Goal: Information Seeking & Learning: Stay updated

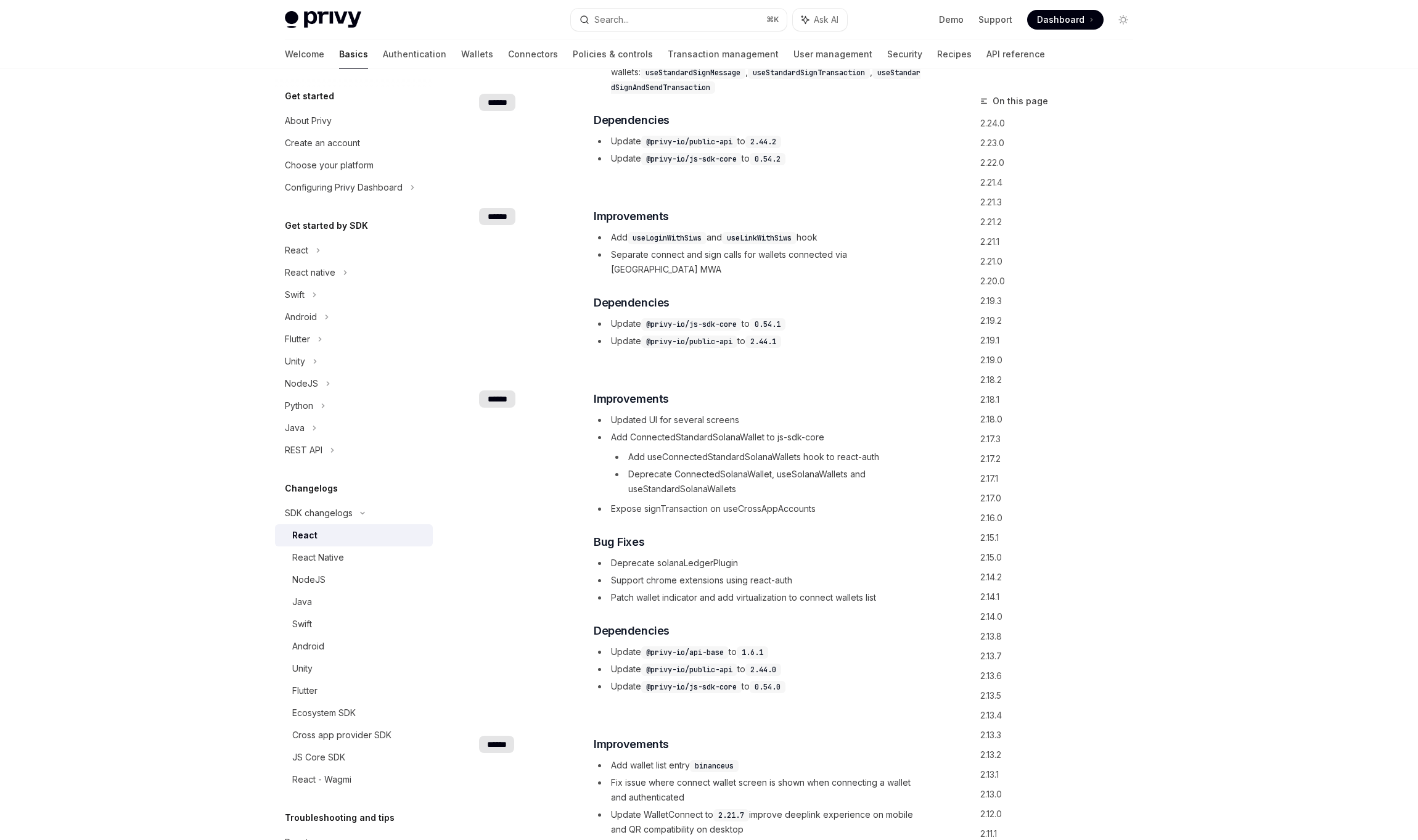
scroll to position [239, 0]
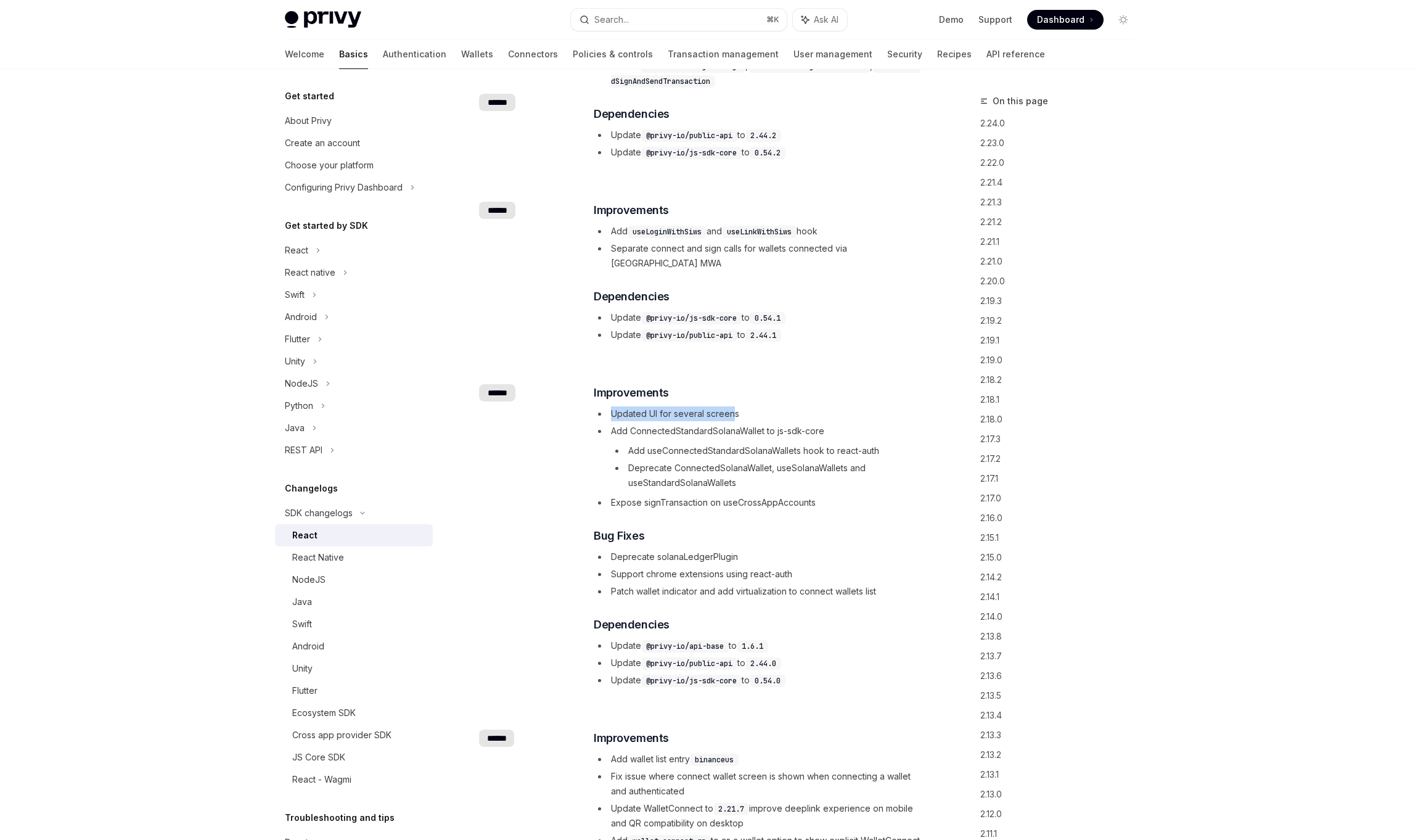
drag, startPoint x: 607, startPoint y: 379, endPoint x: 731, endPoint y: 387, distance: 124.3
click at [731, 406] on li "Updated UI for several screens" at bounding box center [757, 413] width 329 height 15
click at [762, 406] on ul "Updated UI for several screens Add ConnectedStandardSolanaWallet to js-sdk-core…" at bounding box center [757, 458] width 329 height 104
drag, startPoint x: 704, startPoint y: 400, endPoint x: 791, endPoint y: 406, distance: 87.2
click at [791, 423] on li "Add ConnectedStandardSolanaWallet to js-sdk-core Add useConnectedStandardSolana…" at bounding box center [757, 456] width 329 height 66
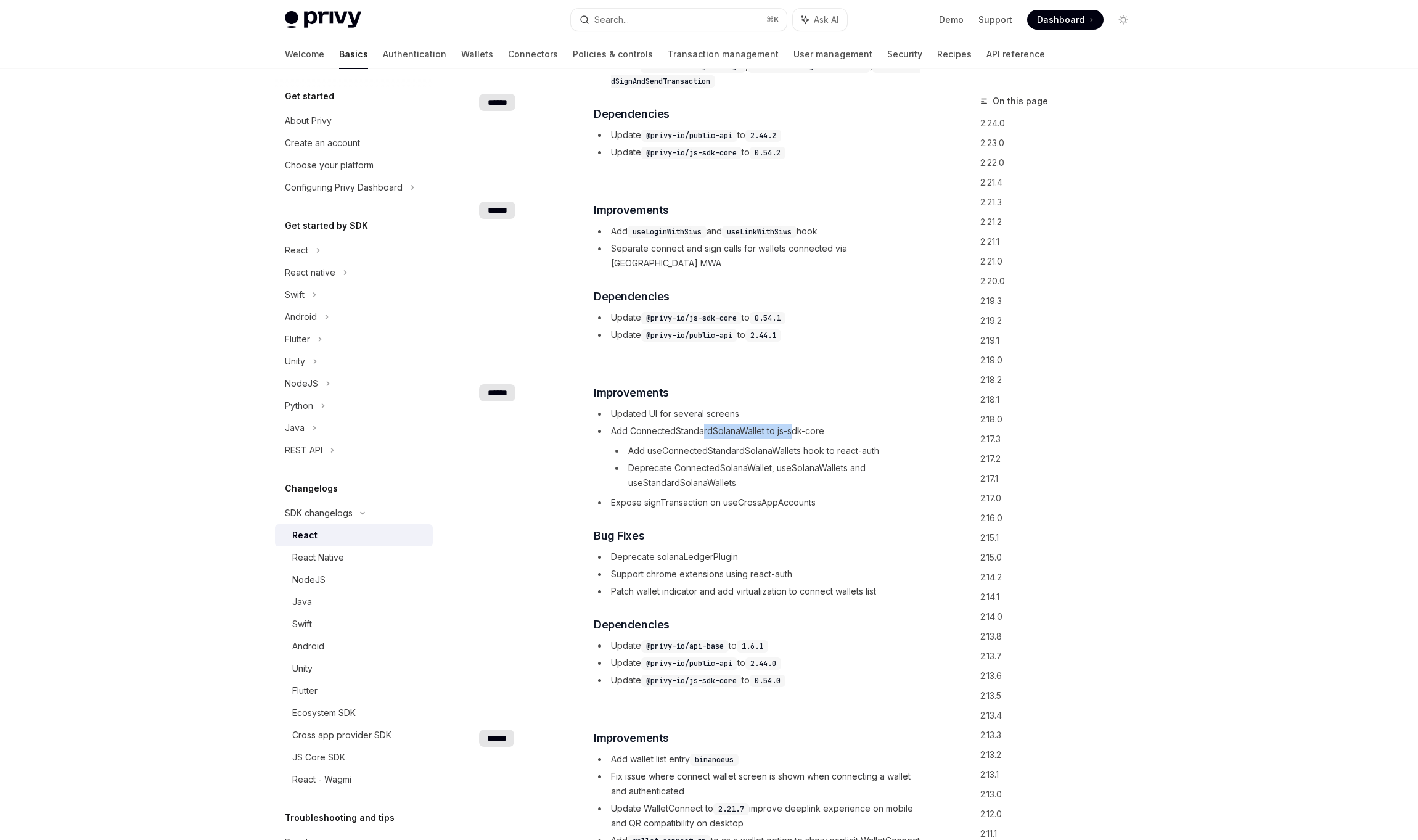
click at [791, 423] on li "Add ConnectedStandardSolanaWallet to js-sdk-core Add useConnectedStandardSolana…" at bounding box center [757, 456] width 329 height 66
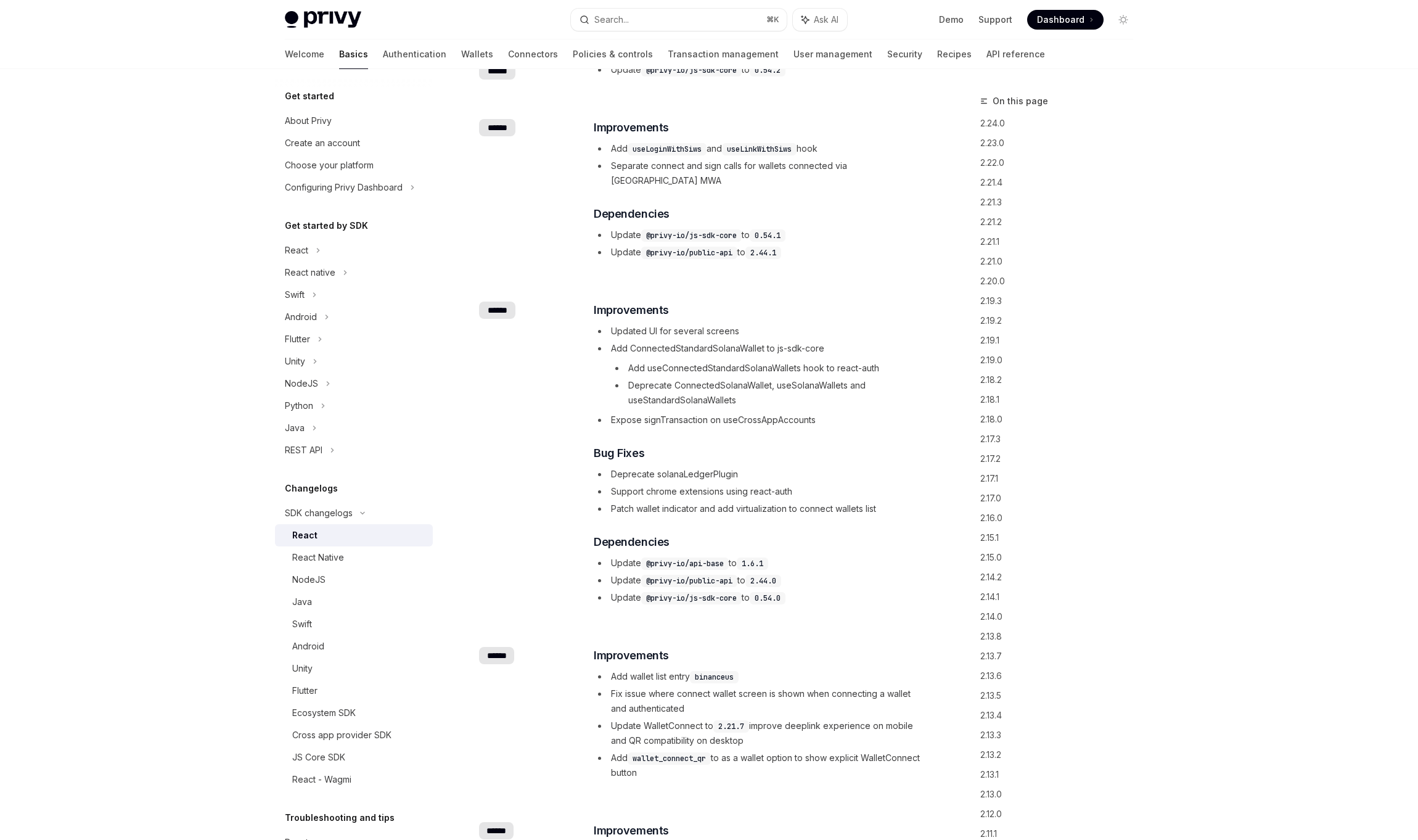
scroll to position [422, 0]
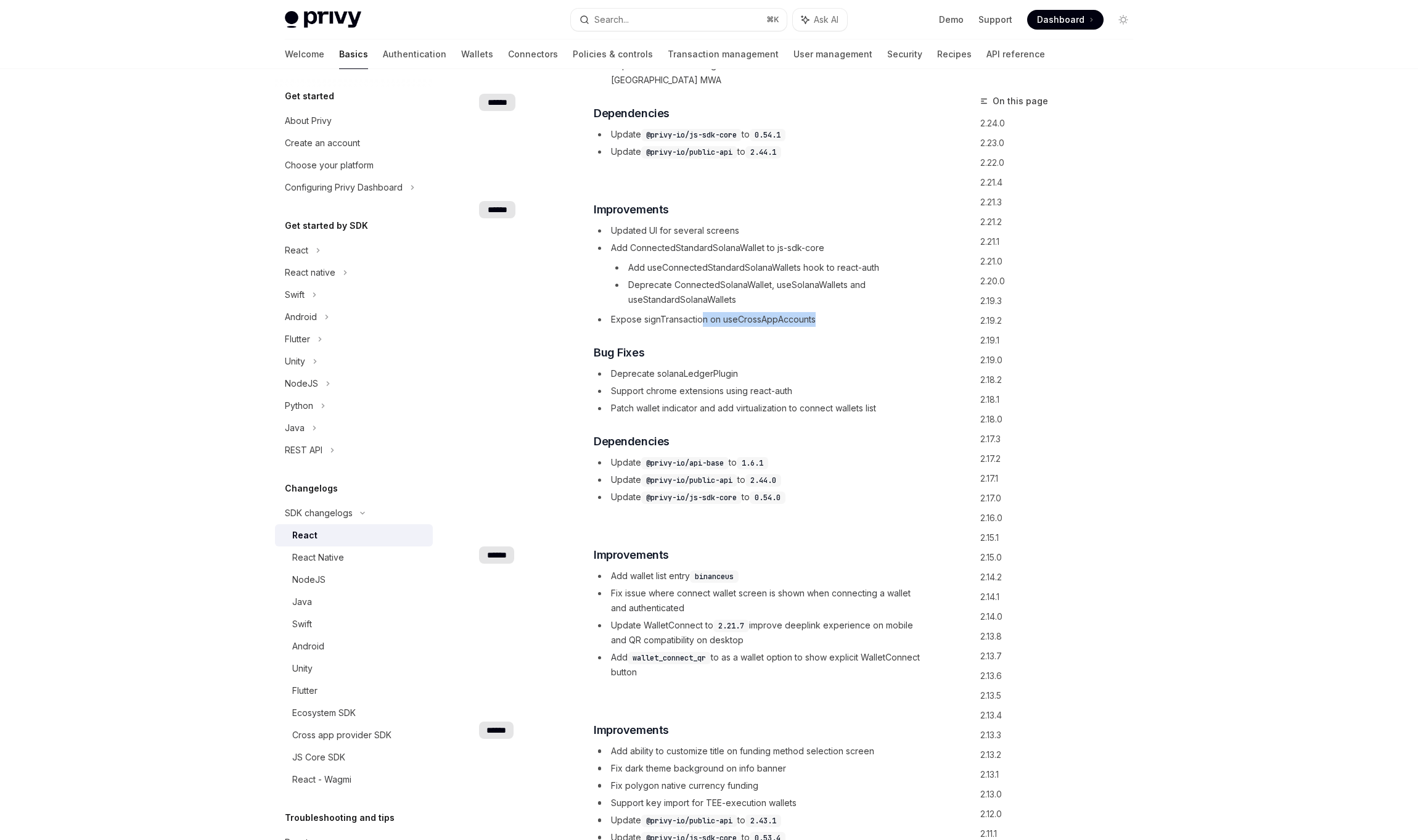
drag, startPoint x: 817, startPoint y: 293, endPoint x: 709, endPoint y: 289, distance: 108.1
click at [702, 312] on li "Expose signTransaction on useCrossAppAccounts" at bounding box center [757, 319] width 329 height 15
click at [760, 312] on li "Expose signTransaction on useCrossAppAccounts" at bounding box center [757, 319] width 329 height 15
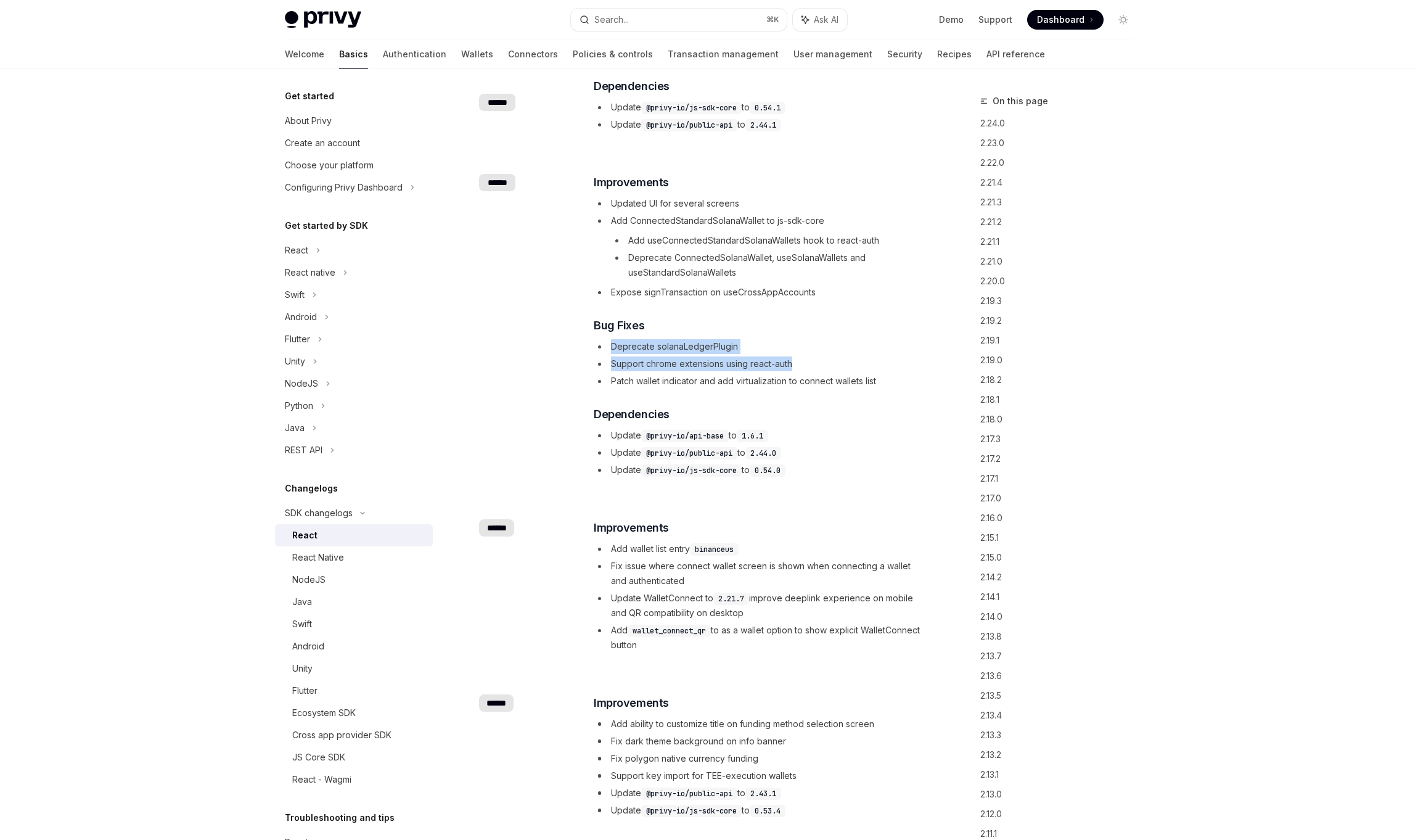
drag, startPoint x: 608, startPoint y: 317, endPoint x: 820, endPoint y: 336, distance: 212.8
click at [820, 339] on ul "Deprecate solanaLedgerPlugin Support chrome extensions using react-auth Patch w…" at bounding box center [757, 364] width 329 height 49
click at [820, 356] on li "Support chrome extensions using react-auth" at bounding box center [757, 363] width 329 height 15
drag, startPoint x: 613, startPoint y: 261, endPoint x: 822, endPoint y: 278, distance: 209.7
click at [822, 278] on div "​ Improvements Updated UI for several screens Add ConnectedStandardSolanaWallet…" at bounding box center [757, 325] width 329 height 303
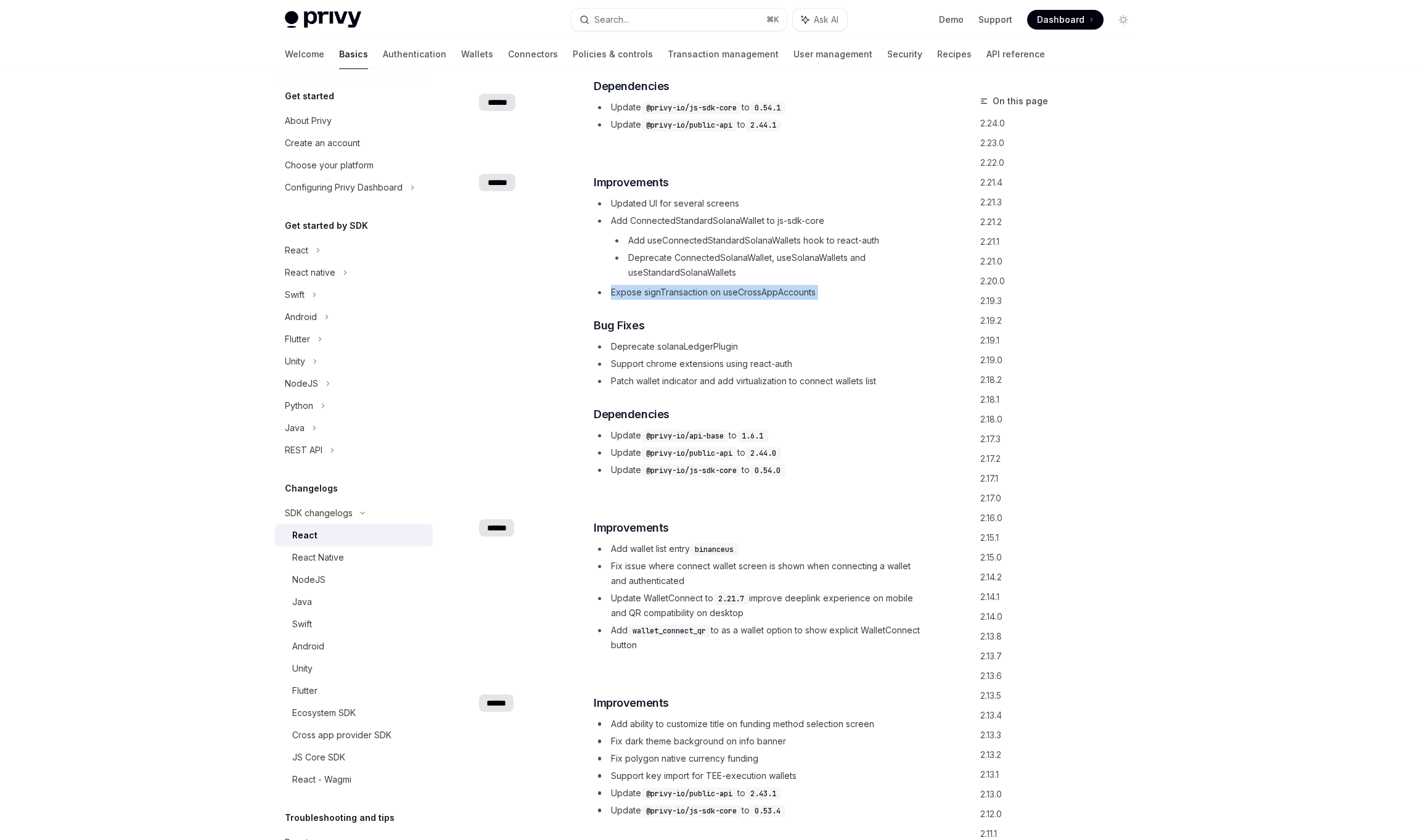
click at [822, 278] on div "​ Improvements Updated UI for several screens Add ConnectedStandardSolanaWallet…" at bounding box center [757, 325] width 329 height 303
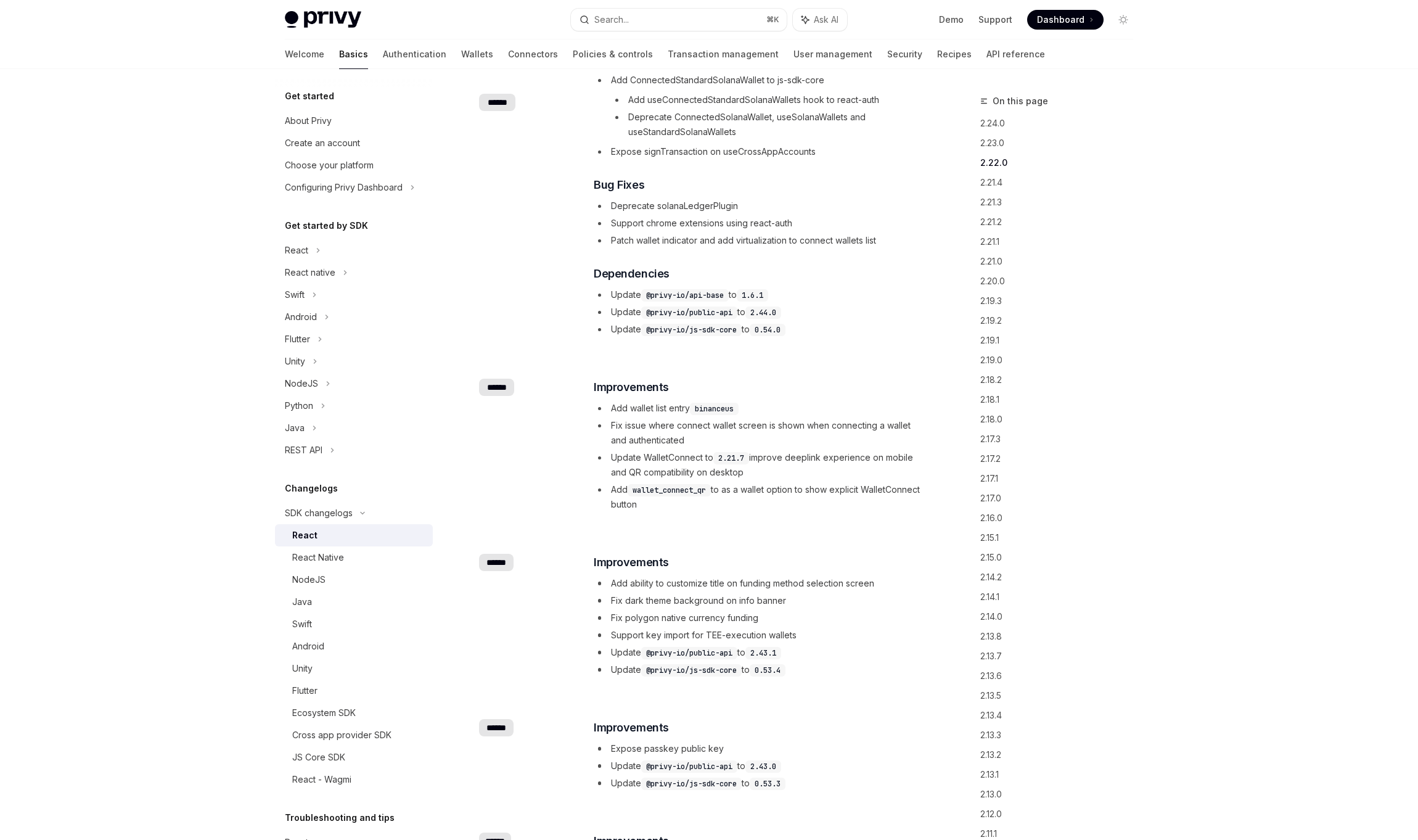
scroll to position [596, 0]
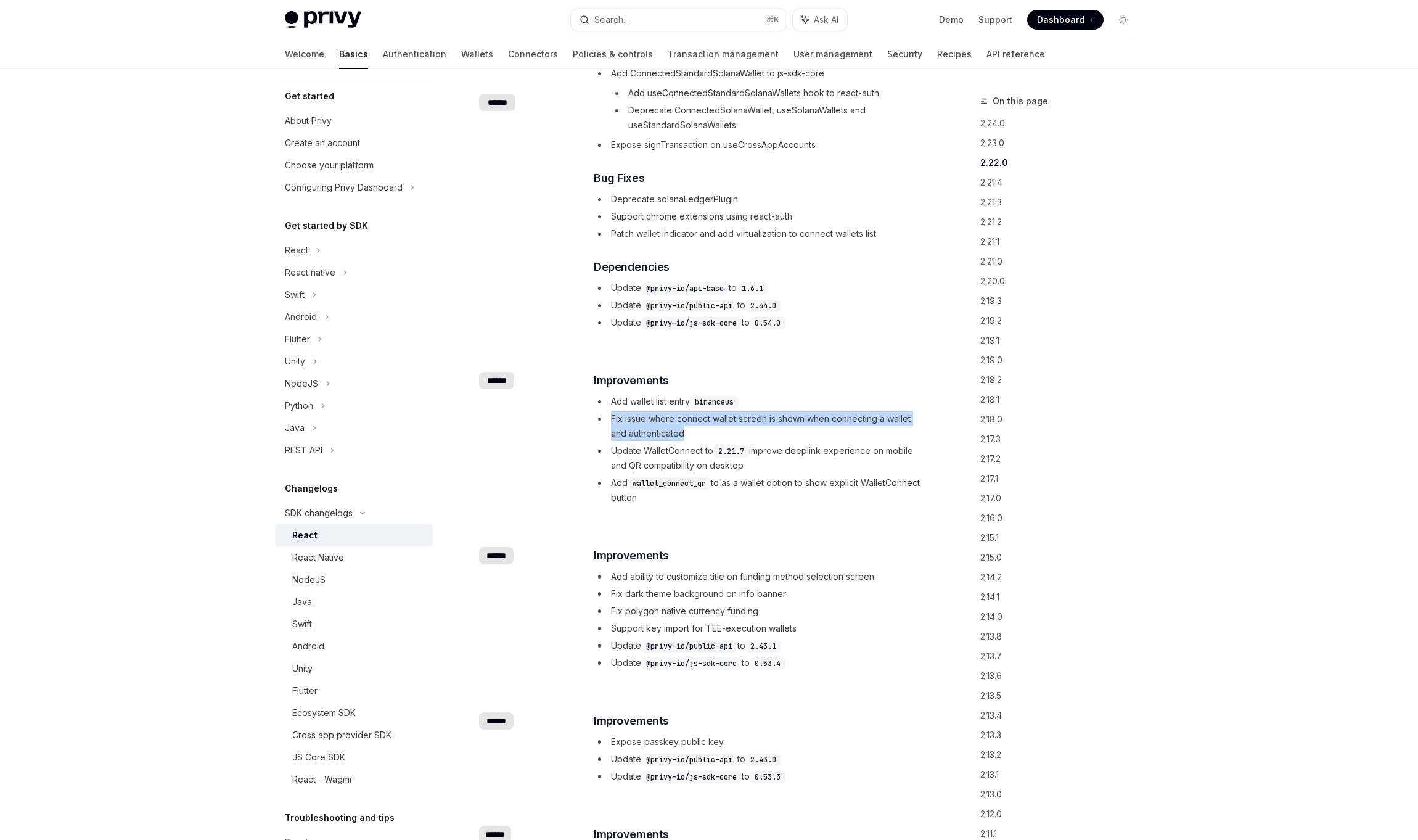
drag, startPoint x: 684, startPoint y: 408, endPoint x: 603, endPoint y: 385, distance: 84.2
click at [603, 411] on li "Fix issue where connect wallet screen is shown when connecting a wallet and aut…" at bounding box center [757, 426] width 329 height 30
click at [737, 411] on li "Fix issue where connect wallet screen is shown when connecting a wallet and aut…" at bounding box center [757, 426] width 329 height 30
drag, startPoint x: 704, startPoint y: 404, endPoint x: 605, endPoint y: 388, distance: 100.3
click at [605, 411] on li "Fix issue where connect wallet screen is shown when connecting a wallet and aut…" at bounding box center [757, 426] width 329 height 30
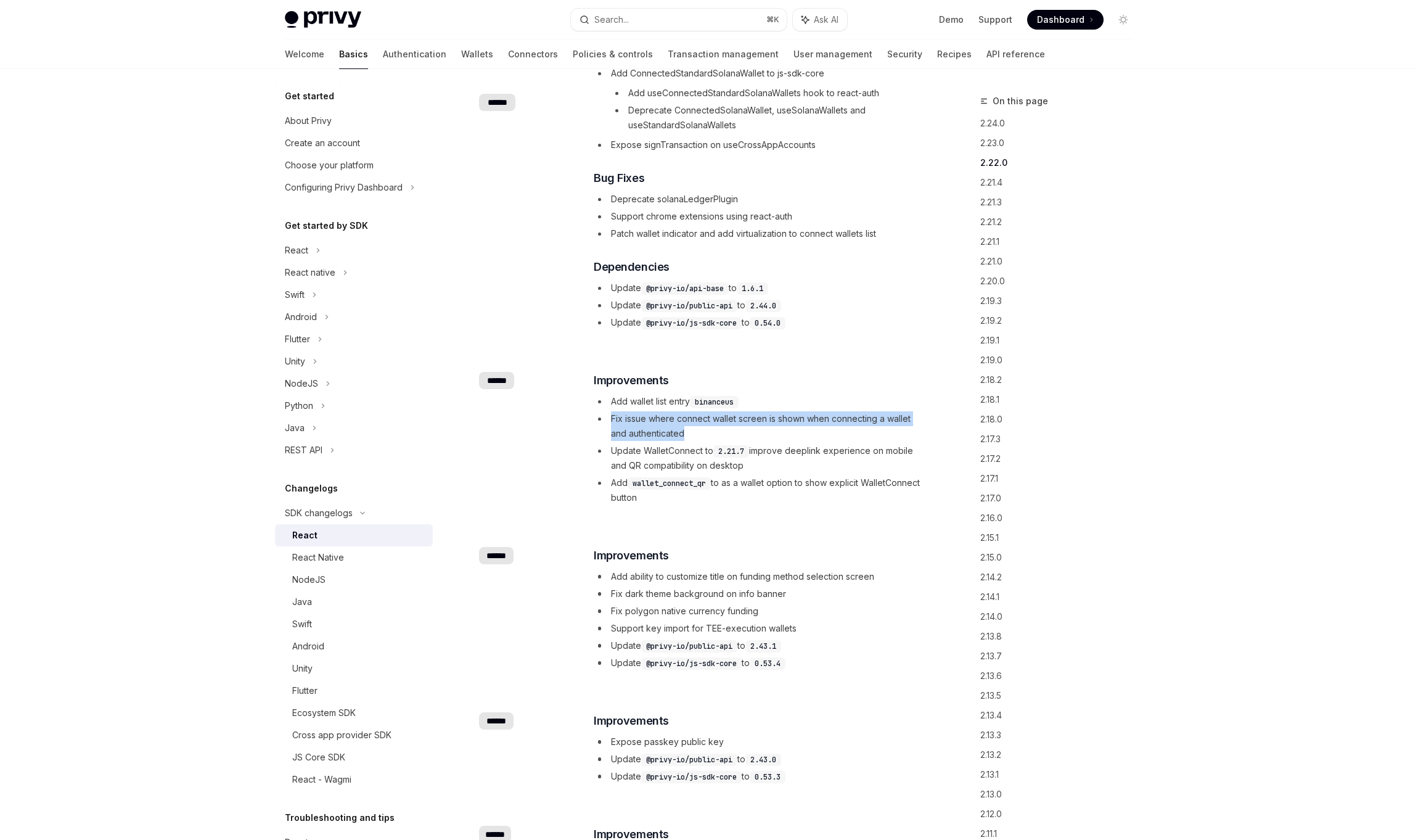
copy li "Fix issue where connect wallet screen is shown when connecting a wallet and aut…"
drag, startPoint x: 538, startPoint y: 326, endPoint x: 528, endPoint y: 344, distance: 20.6
click at [537, 352] on div "​ ****** ​ Improvements Add wallet list entry binanceus Fix issue where connect…" at bounding box center [701, 439] width 444 height 175
click at [466, 373] on div "Navigate to changelog" at bounding box center [461, 380] width 15 height 15
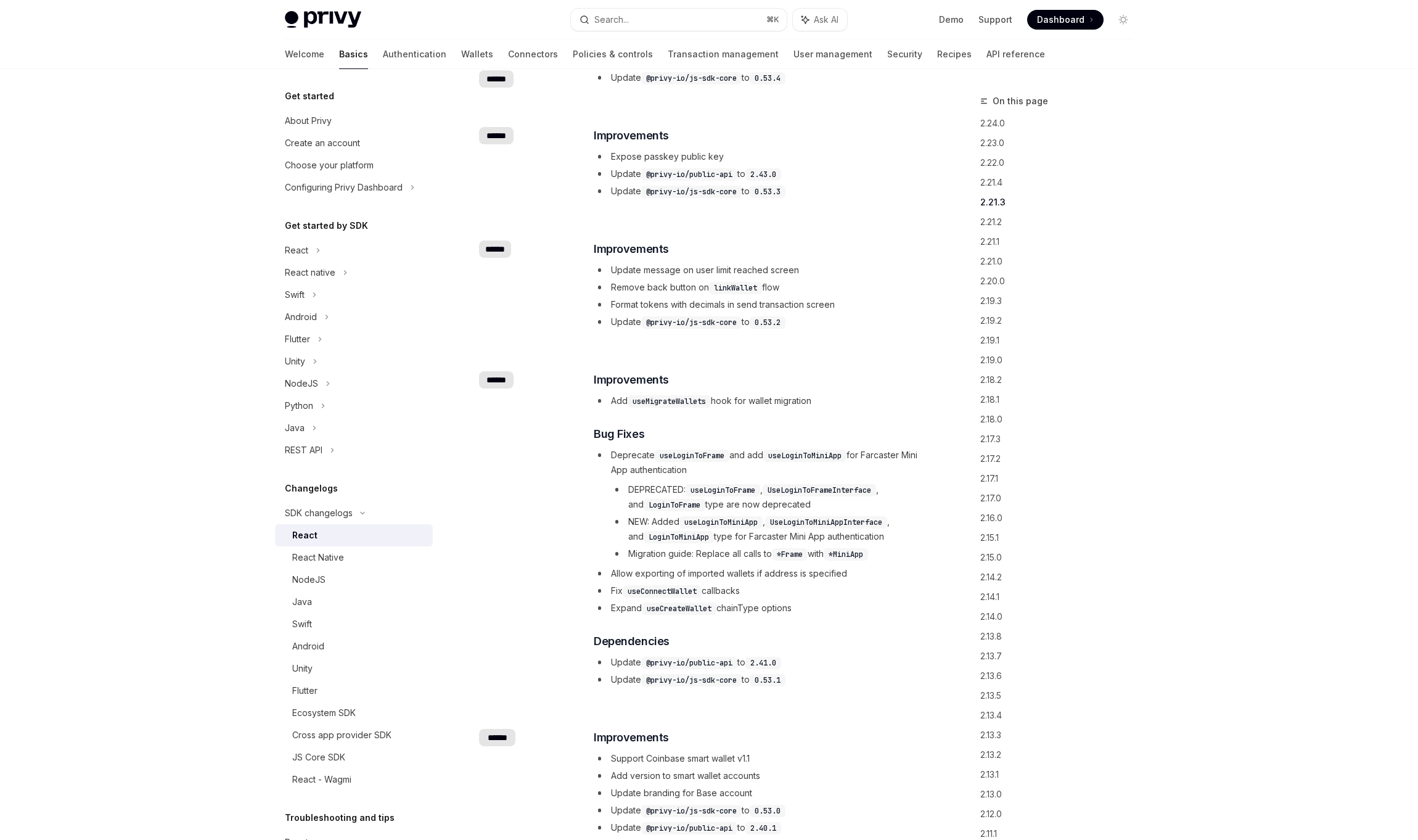
scroll to position [1183, 0]
drag, startPoint x: 805, startPoint y: 270, endPoint x: 849, endPoint y: 271, distance: 44.0
click at [847, 295] on li "Format tokens with decimals in send transaction screen" at bounding box center [757, 302] width 329 height 15
click at [849, 295] on li "Format tokens with decimals in send transaction screen" at bounding box center [757, 302] width 329 height 15
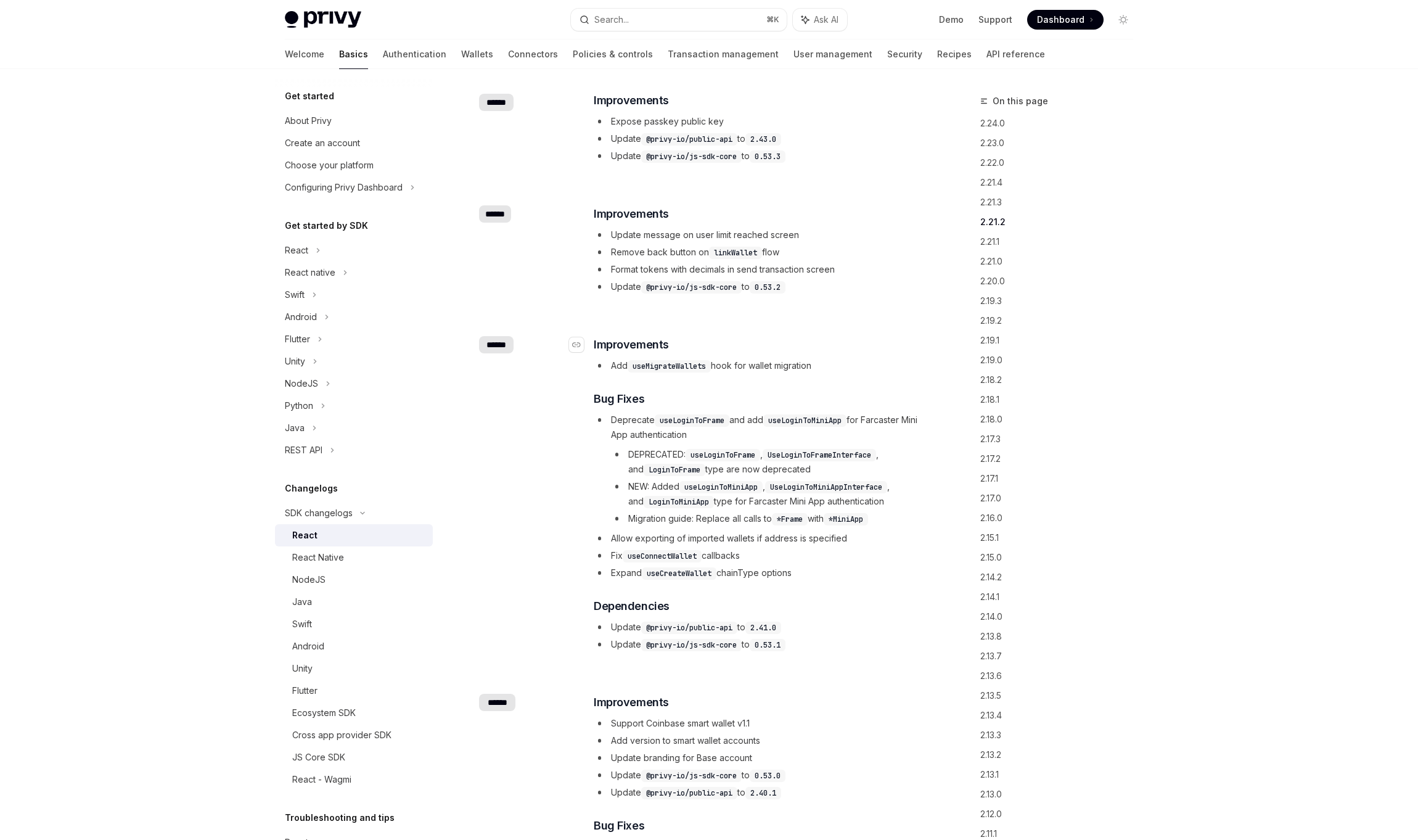
scroll to position [1369, 0]
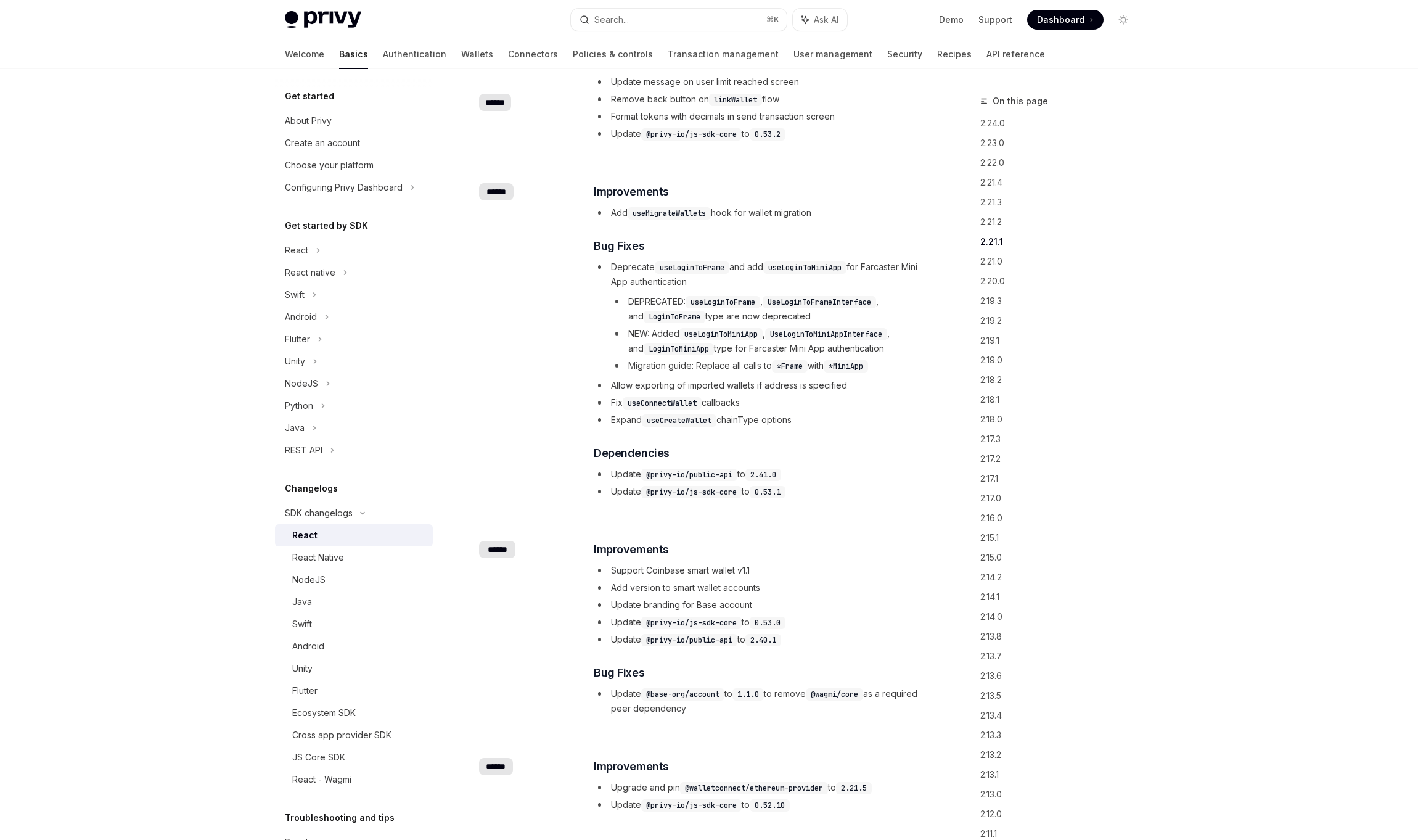
drag, startPoint x: 800, startPoint y: 390, endPoint x: 629, endPoint y: 371, distance: 172.1
click at [629, 371] on ul "Deprecate useLoginToFrame and add useLoginToMiniApp for Farcaster Mini App auth…" at bounding box center [757, 343] width 329 height 167
click at [829, 395] on li "Fix useConnectWallet callbacks" at bounding box center [757, 402] width 329 height 15
drag, startPoint x: 615, startPoint y: 373, endPoint x: 743, endPoint y: 368, distance: 128.1
click at [743, 395] on li "Fix useConnectWallet callbacks" at bounding box center [757, 402] width 329 height 15
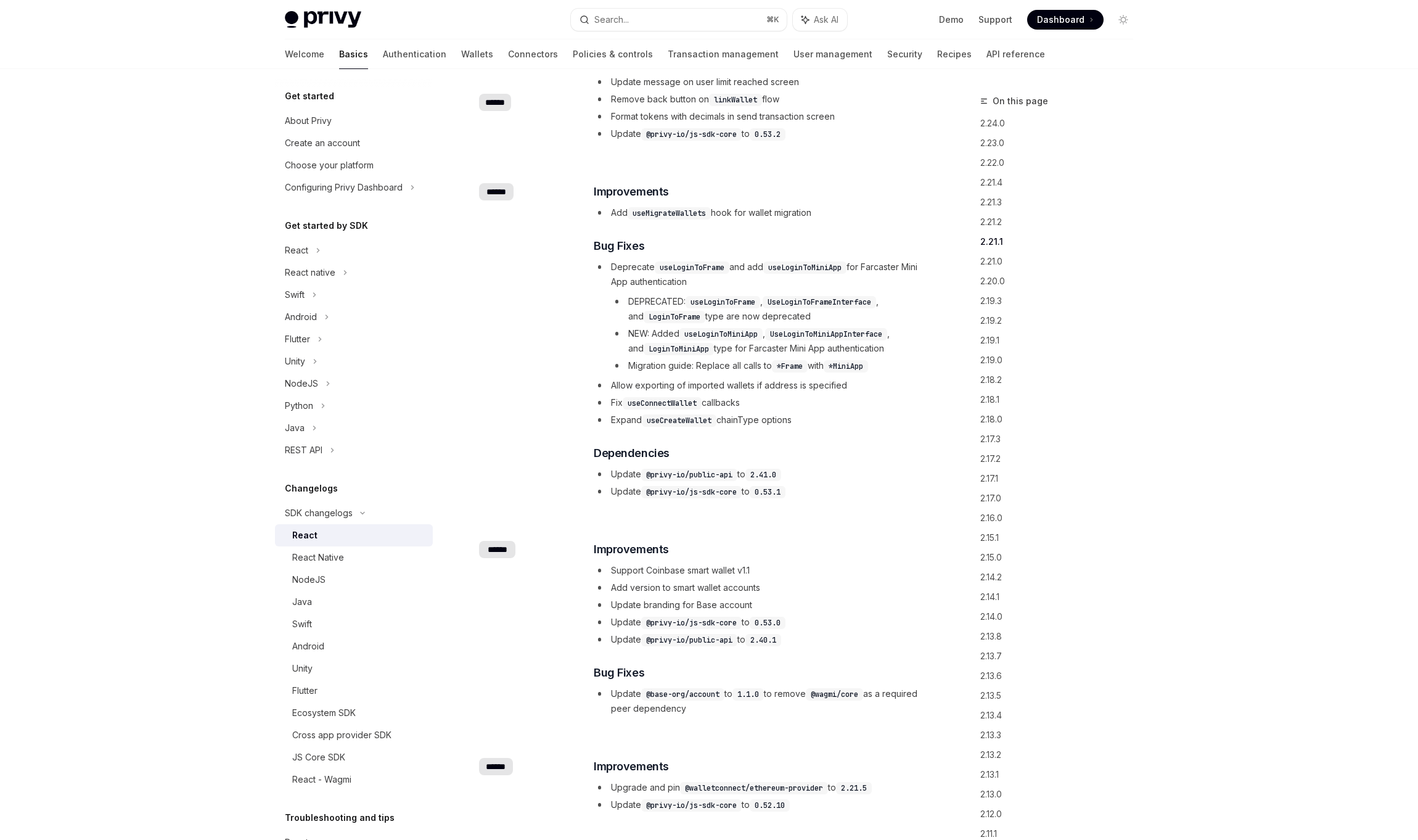
click at [743, 395] on li "Fix useConnectWallet callbacks" at bounding box center [757, 402] width 329 height 15
drag, startPoint x: 757, startPoint y: 370, endPoint x: 550, endPoint y: 369, distance: 207.0
click at [550, 369] on div "​ ****** ​ Improvements Add useMigrateWallets hook for wallet migration ​ Bug F…" at bounding box center [701, 342] width 444 height 357
click at [776, 395] on li "Fix useConnectWallet callbacks" at bounding box center [757, 402] width 329 height 15
click at [720, 398] on div "​ Improvements Add useMigrateWallets hook for wallet migration ​ Bug Fixes Depr…" at bounding box center [757, 341] width 329 height 316
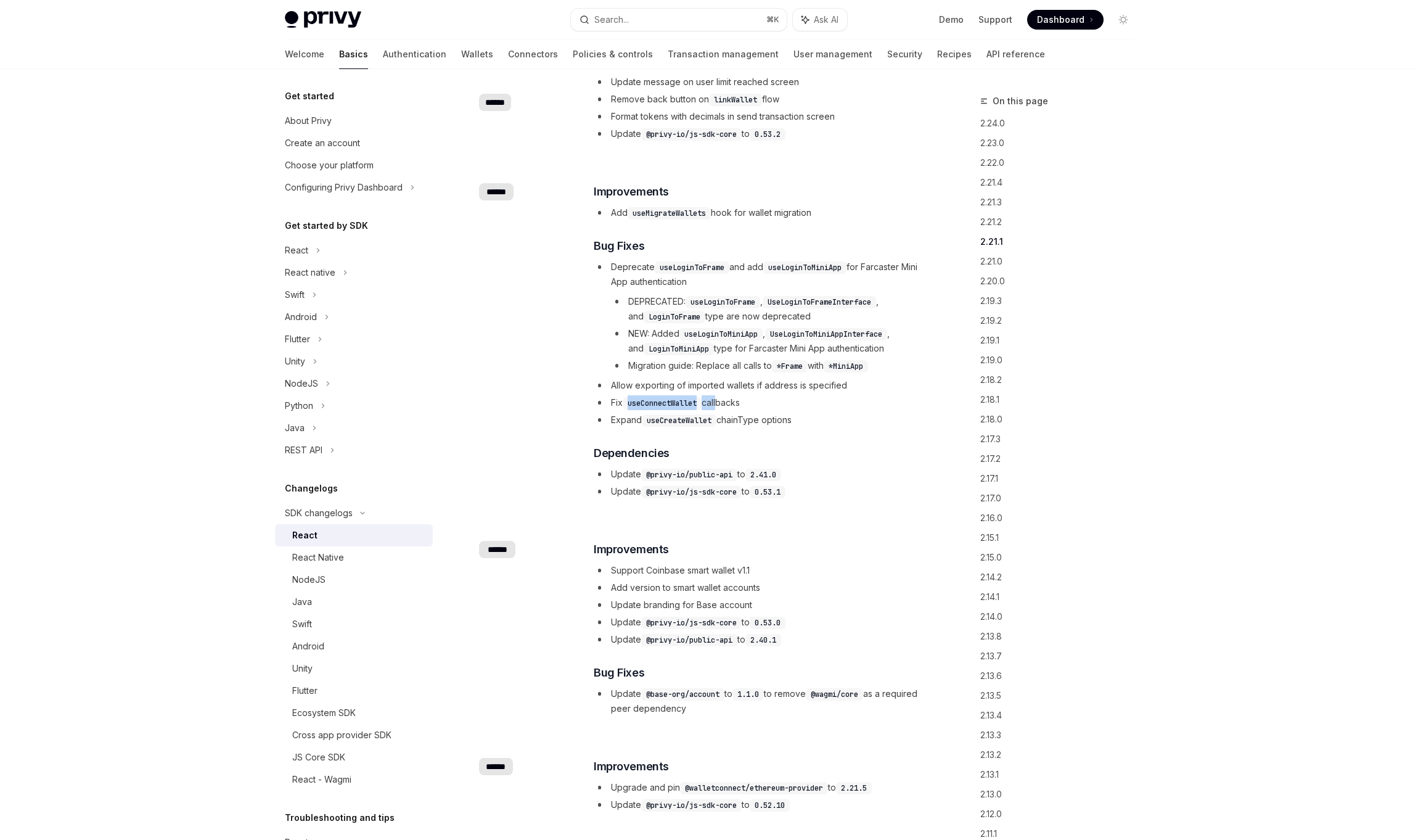
drag, startPoint x: 630, startPoint y: 371, endPoint x: 720, endPoint y: 374, distance: 90.0
click at [720, 395] on li "Fix useConnectWallet callbacks" at bounding box center [757, 402] width 329 height 15
click at [803, 395] on li "Fix useConnectWallet callbacks" at bounding box center [757, 402] width 329 height 15
drag, startPoint x: 654, startPoint y: 390, endPoint x: 732, endPoint y: 396, distance: 78.2
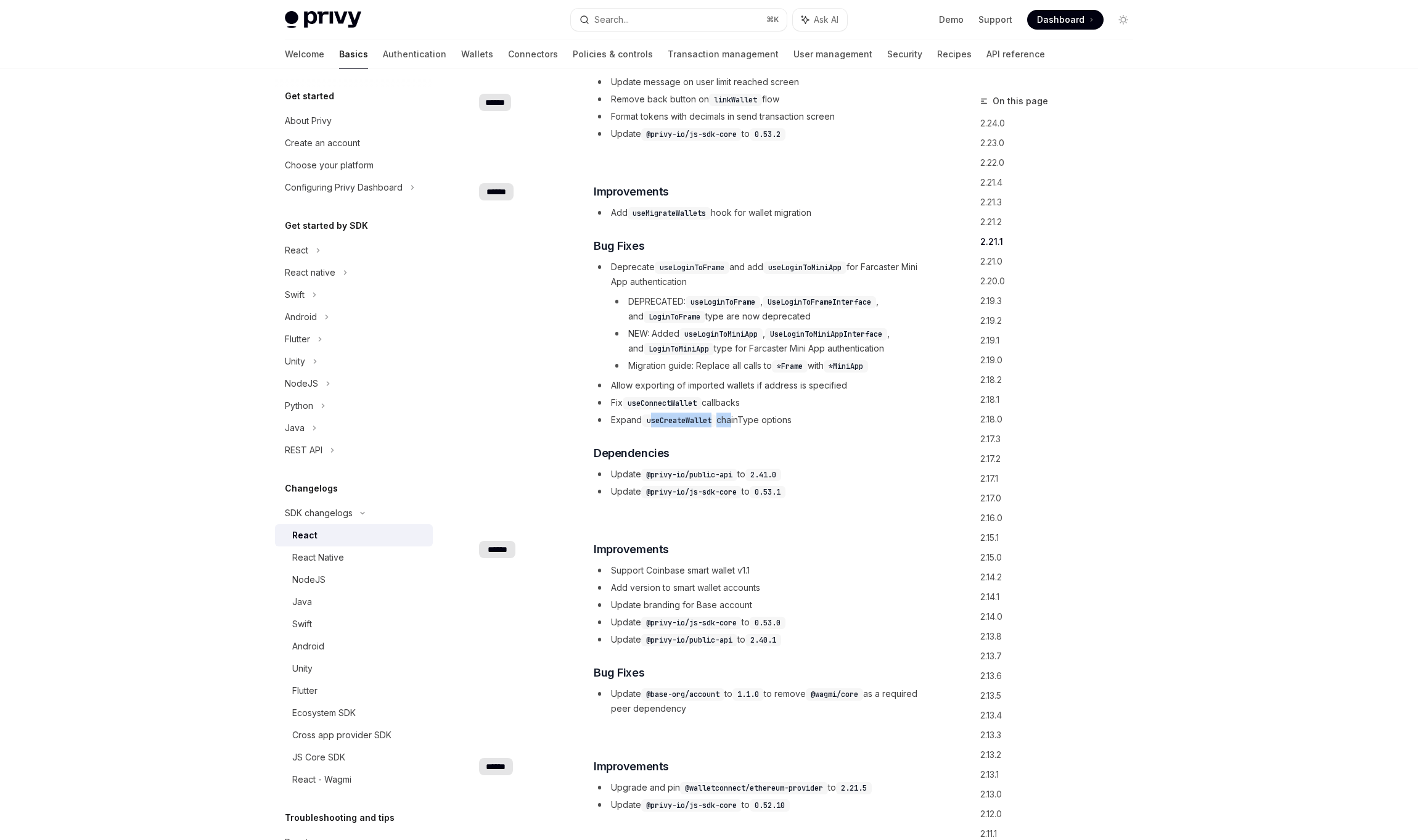
click at [732, 413] on li "Expand useCreateWallet chainType options" at bounding box center [757, 420] width 329 height 15
click at [823, 395] on li "Fix useConnectWallet callbacks" at bounding box center [757, 402] width 329 height 15
click at [668, 397] on code "useConnectWallet" at bounding box center [662, 403] width 79 height 12
drag, startPoint x: 668, startPoint y: 371, endPoint x: 727, endPoint y: 370, distance: 59.0
click at [670, 397] on code "useConnectWallet" at bounding box center [662, 403] width 79 height 12
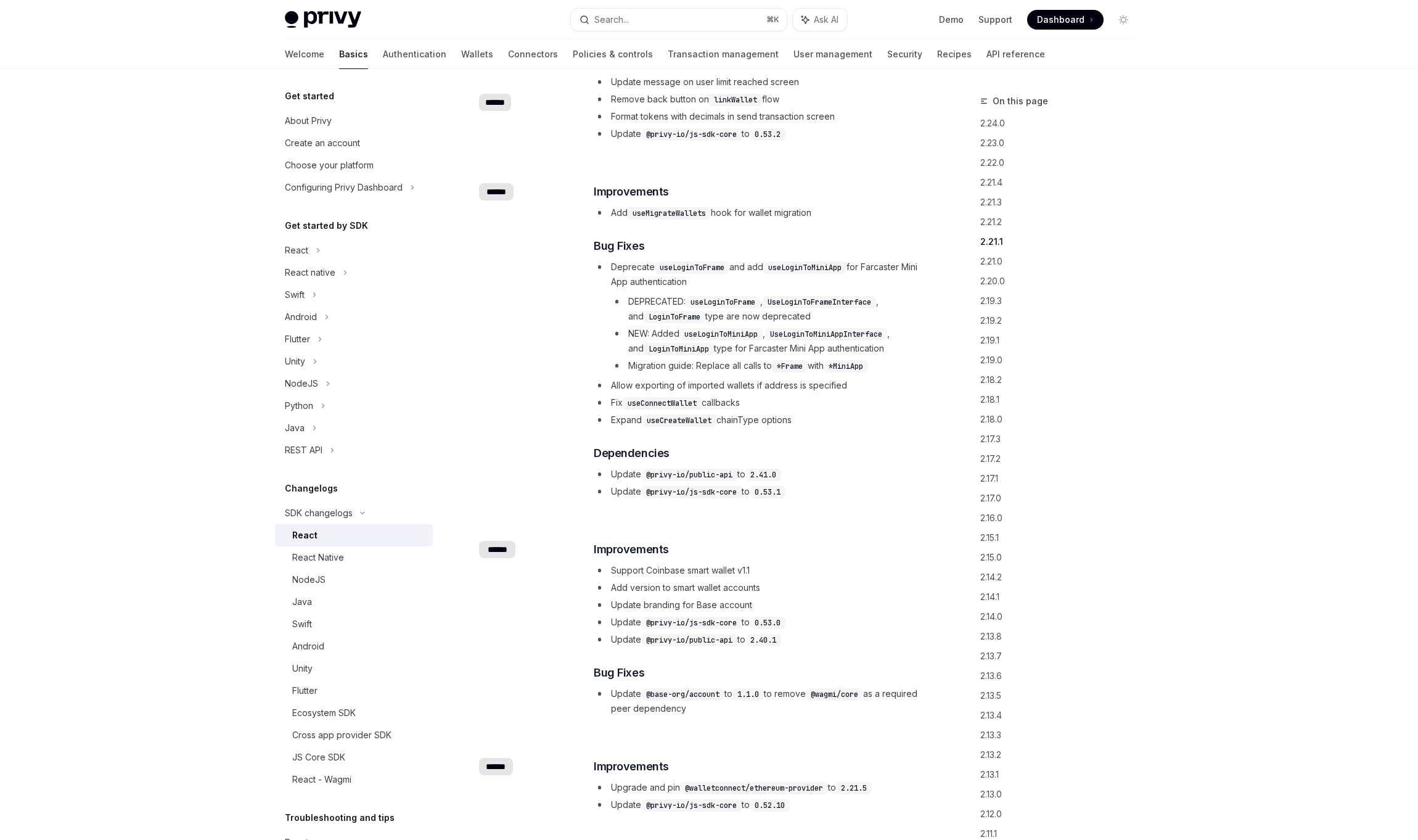
click at [776, 395] on li "Fix useConnectWallet callbacks" at bounding box center [757, 402] width 329 height 15
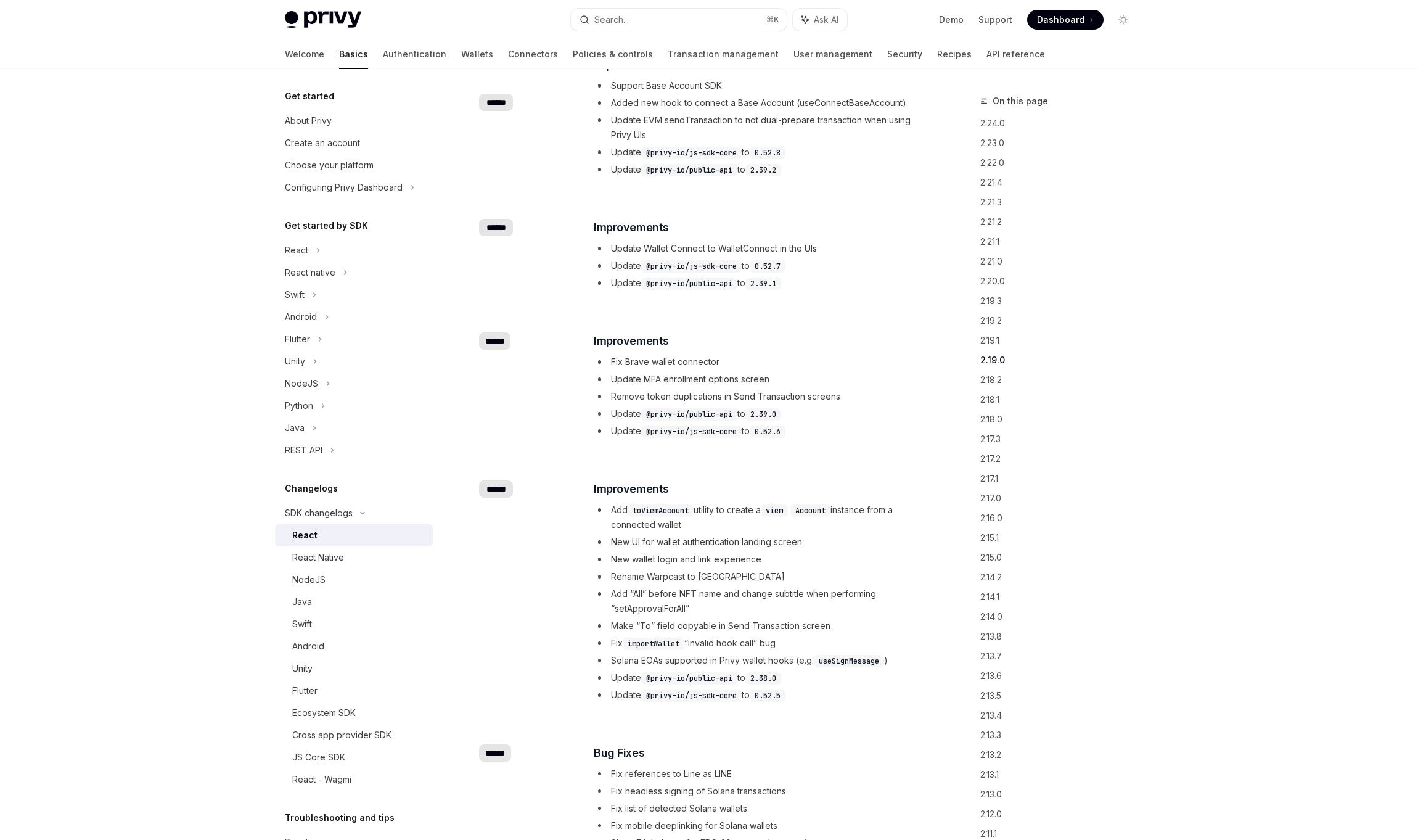
scroll to position [2597, 0]
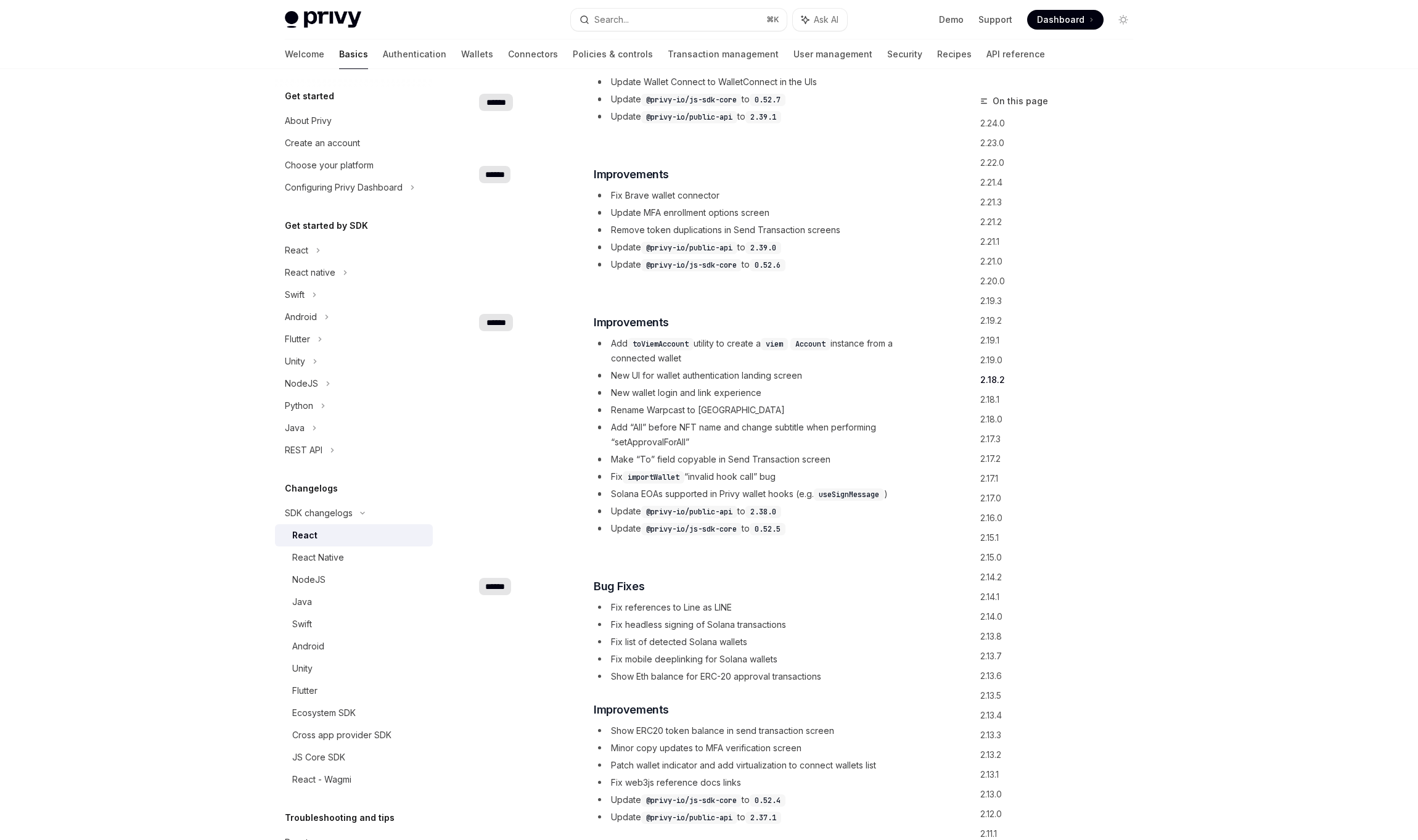
drag, startPoint x: 622, startPoint y: 307, endPoint x: 810, endPoint y: 327, distance: 189.1
click at [810, 336] on li "Add toViemAccount utility to create a viem Account instance from a connected wa…" at bounding box center [757, 351] width 329 height 30
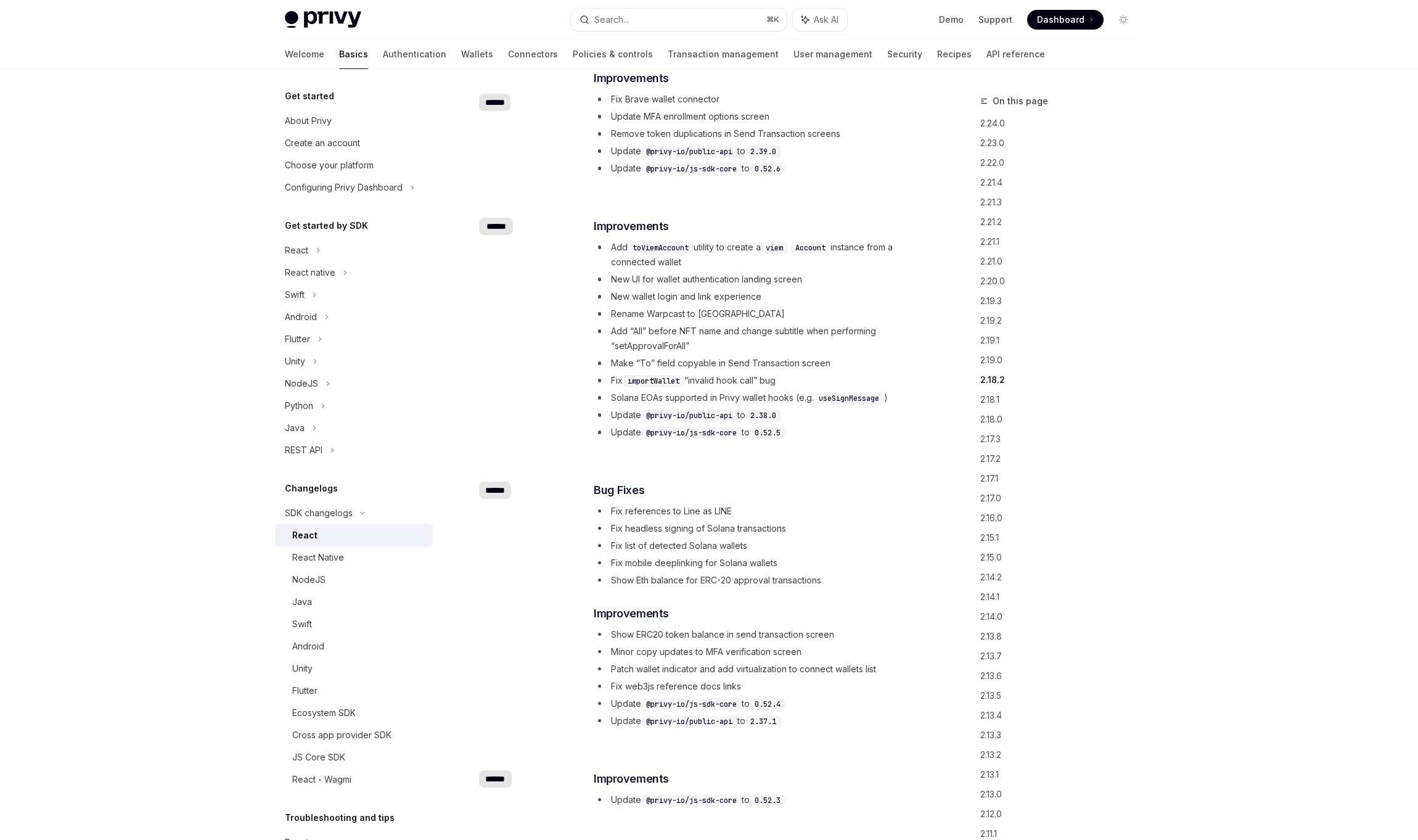
scroll to position [2818, 0]
